Goal: Transaction & Acquisition: Purchase product/service

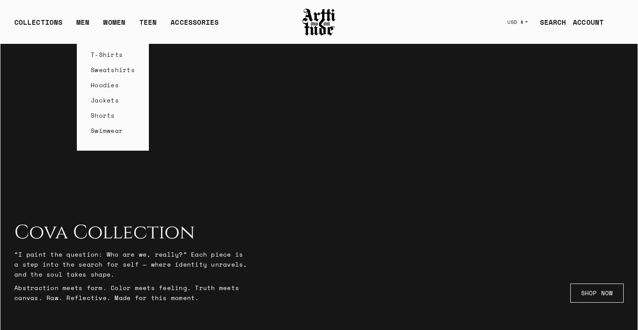
click at [91, 56] on link "T-Shirts" at bounding box center [113, 54] width 44 height 15
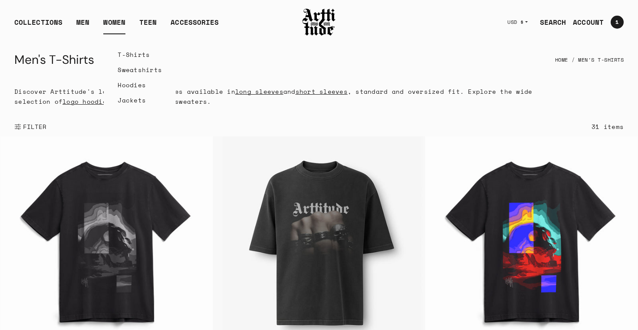
click at [124, 56] on link "T-Shirts" at bounding box center [140, 54] width 44 height 15
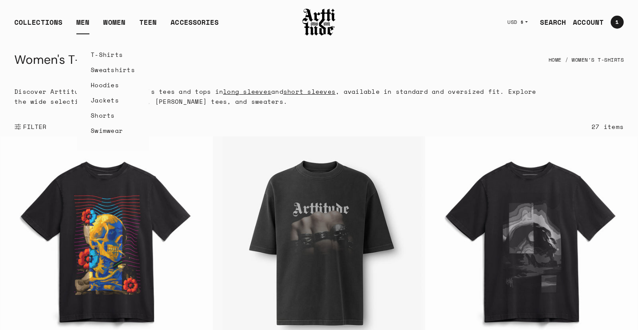
click at [102, 55] on link "T-Shirts" at bounding box center [113, 54] width 44 height 15
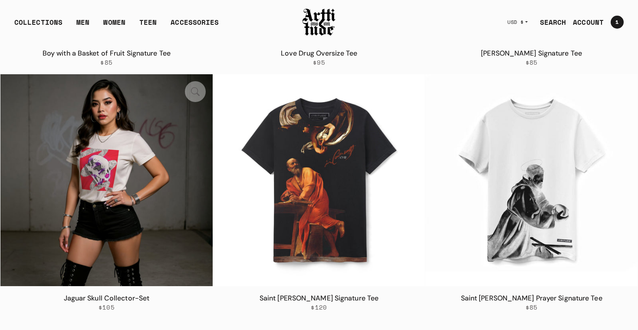
scroll to position [548, 0]
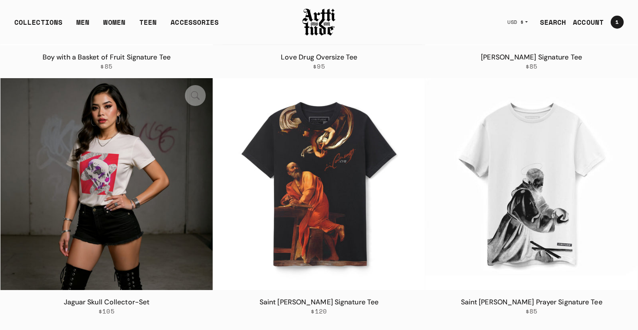
click at [103, 222] on img at bounding box center [106, 184] width 212 height 212
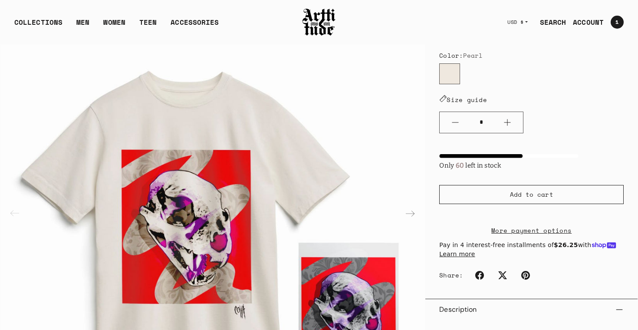
scroll to position [149, 0]
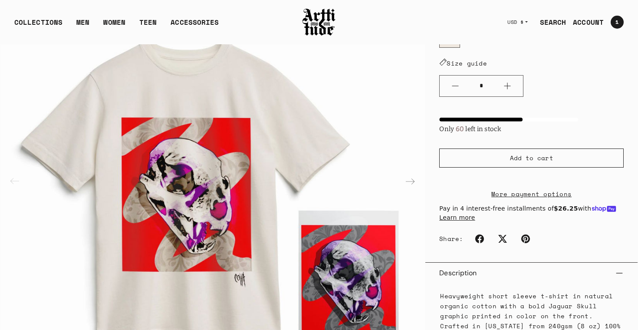
click at [199, 228] on img "1 / 3" at bounding box center [212, 180] width 424 height 424
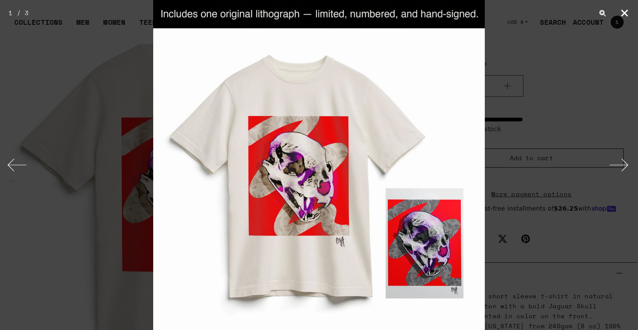
click at [625, 14] on button "Close" at bounding box center [625, 13] width 22 height 26
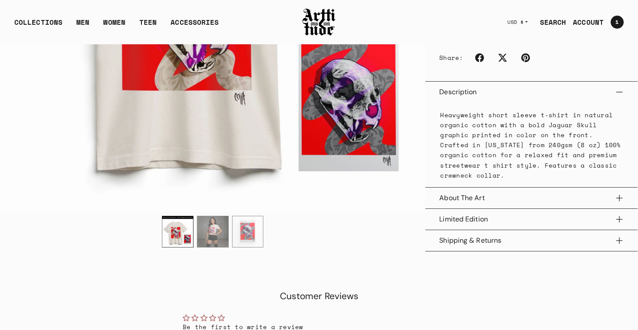
scroll to position [350, 0]
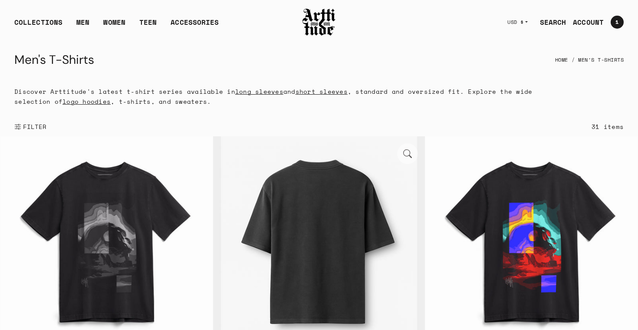
click at [325, 228] on img at bounding box center [319, 242] width 212 height 212
